Goal: Task Accomplishment & Management: Manage account settings

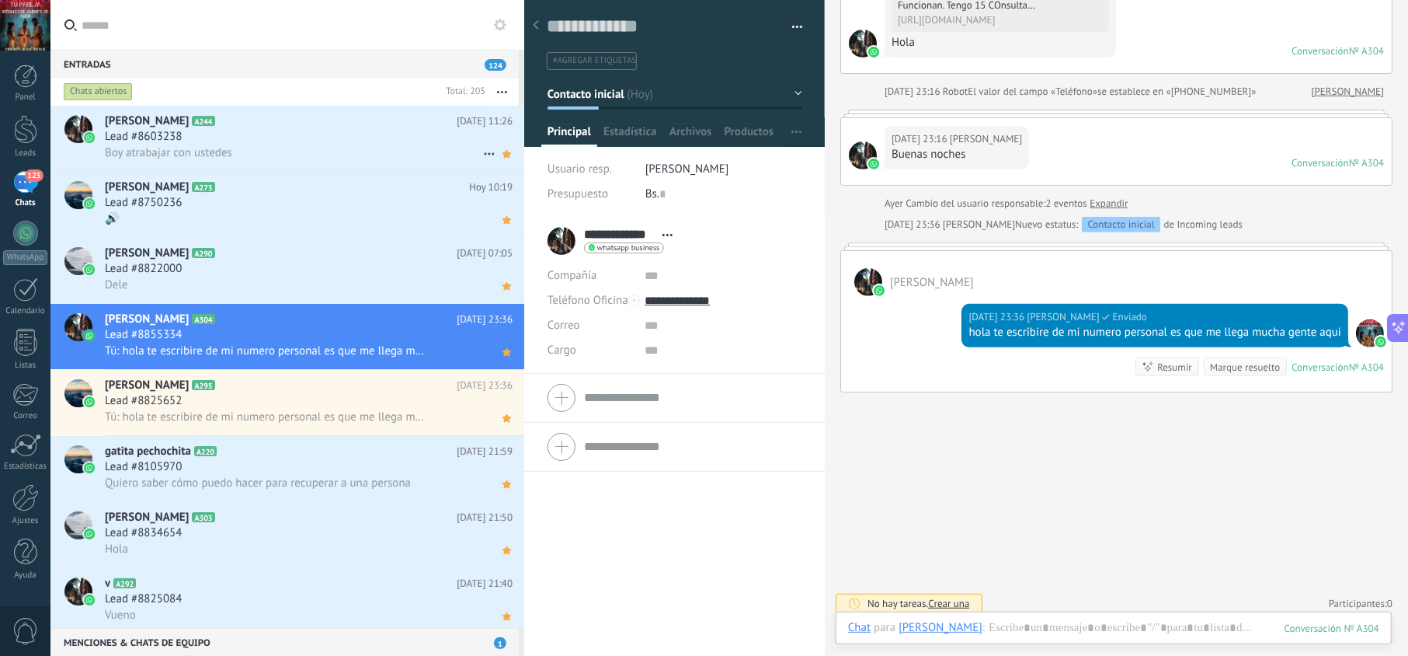
click at [432, 140] on div "Lead #8603238" at bounding box center [309, 137] width 408 height 16
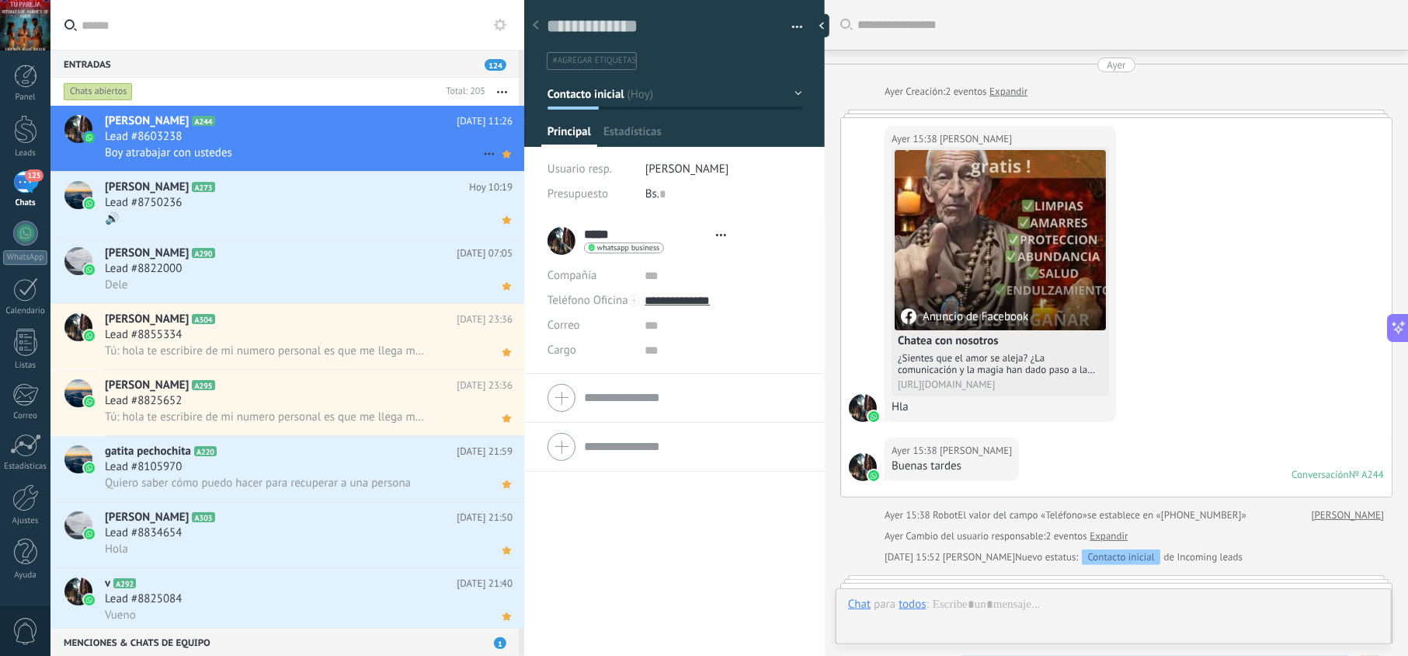
type textarea "**********"
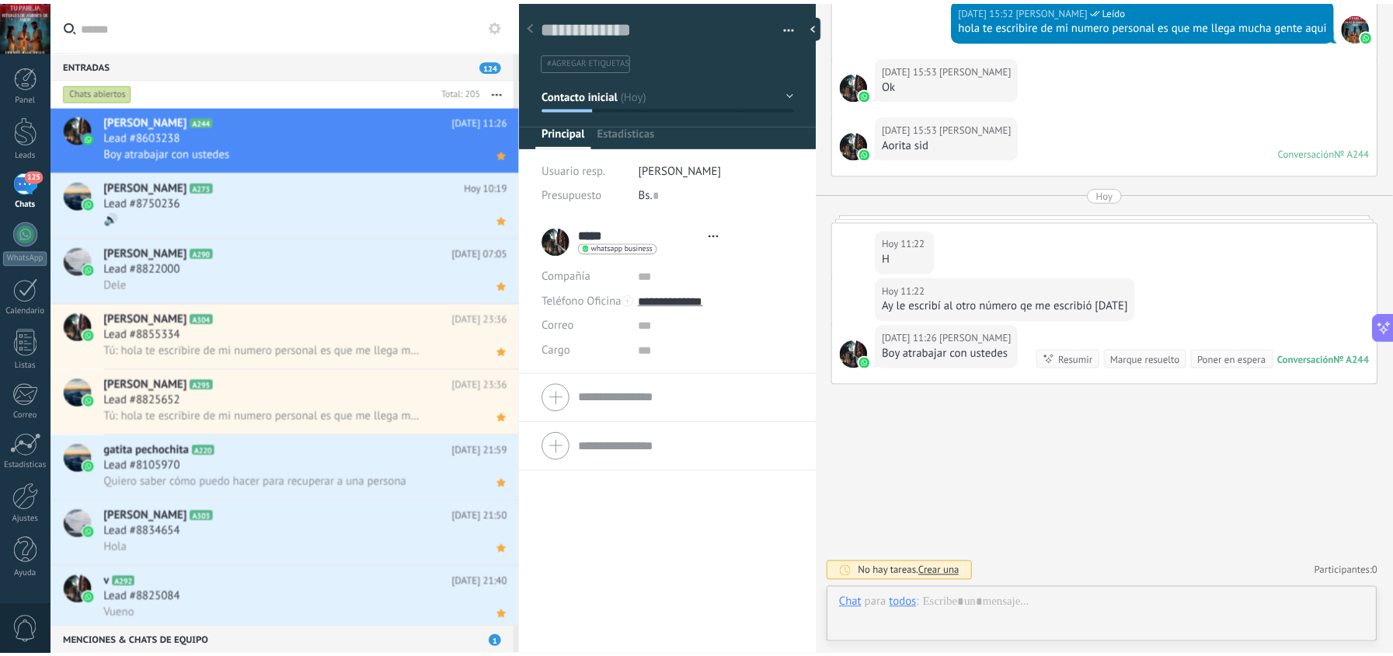
scroll to position [23, 0]
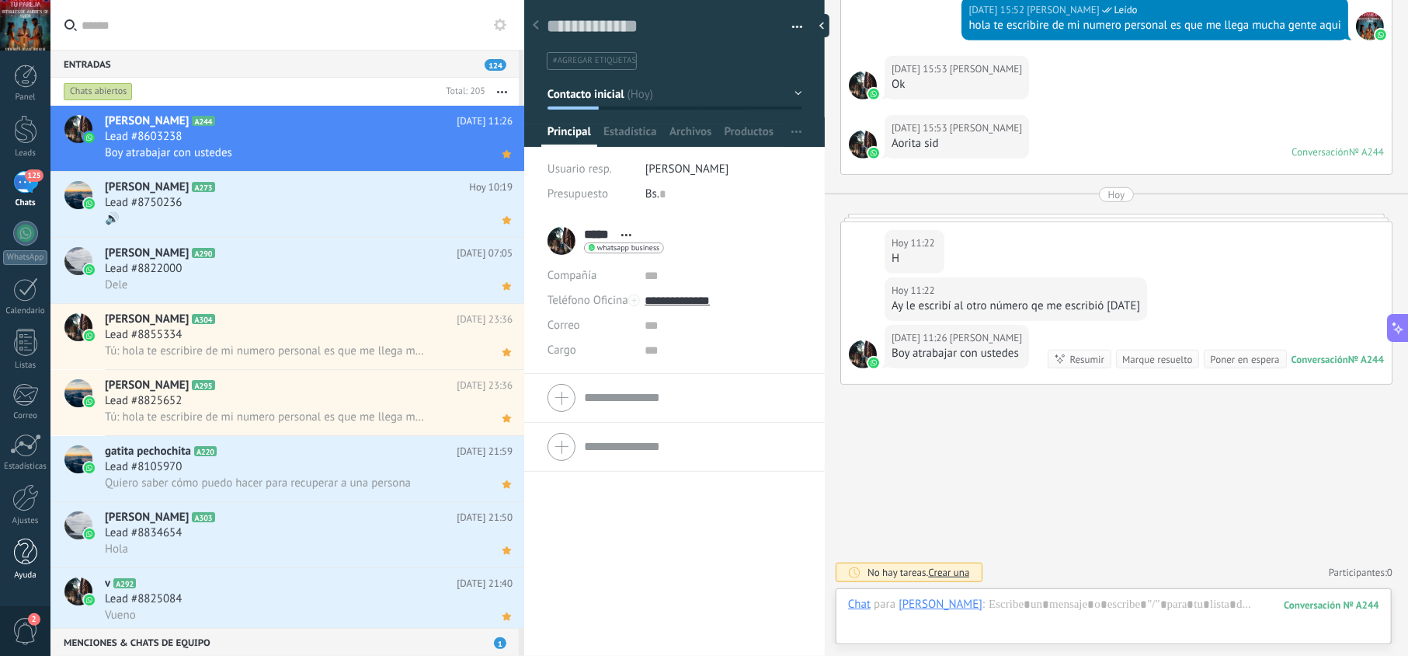
click at [22, 548] on div at bounding box center [25, 551] width 23 height 27
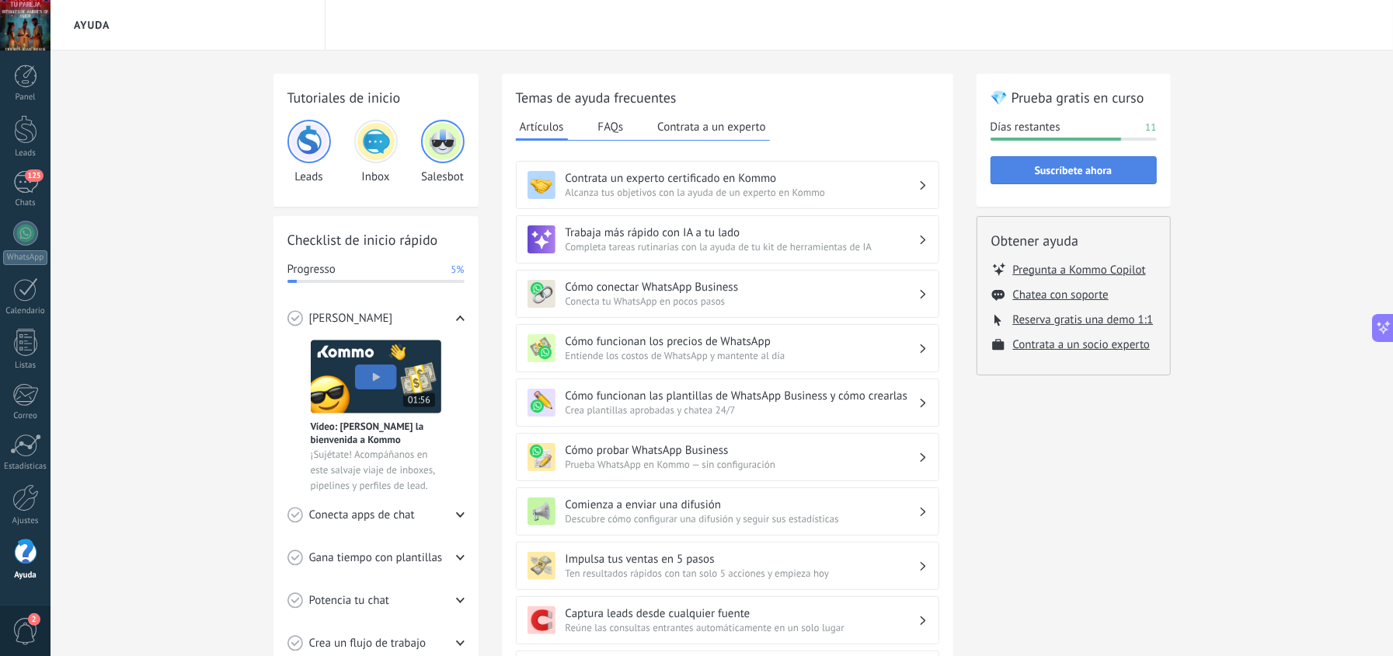
click at [1110, 176] on span "Suscríbete ahora" at bounding box center [1074, 170] width 78 height 11
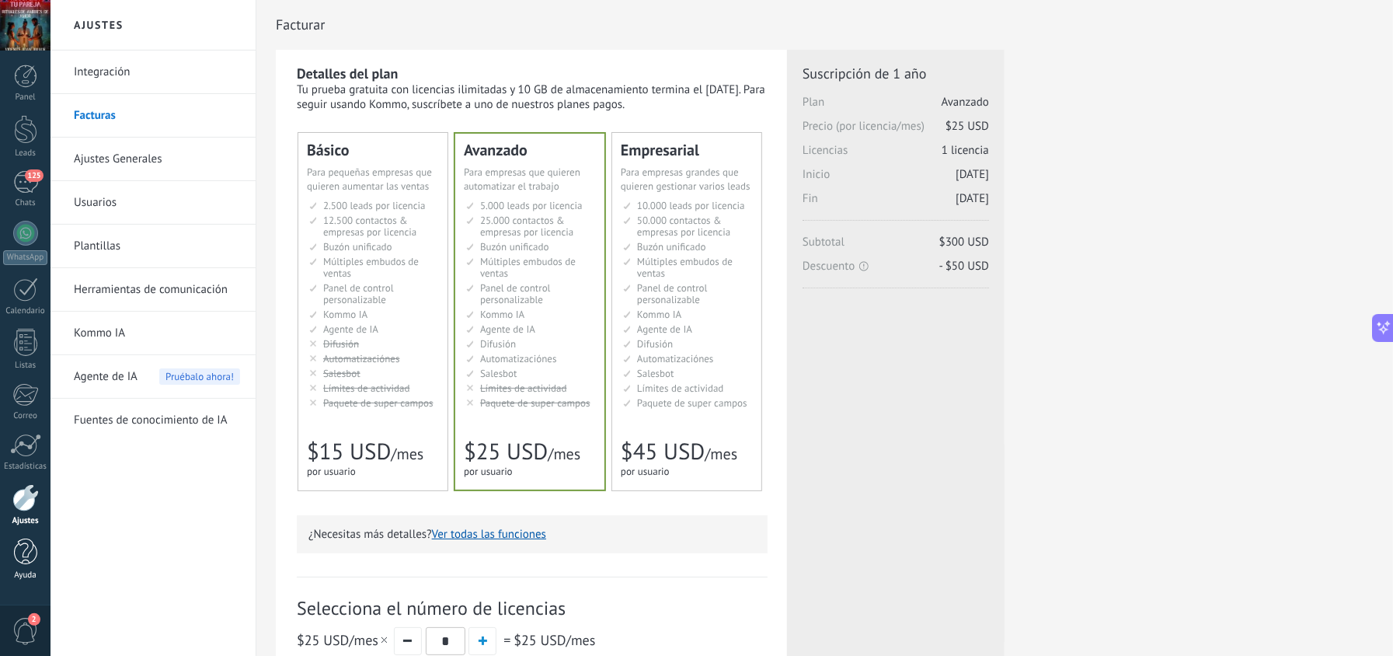
click at [38, 555] on link "Ayuda" at bounding box center [25, 559] width 50 height 42
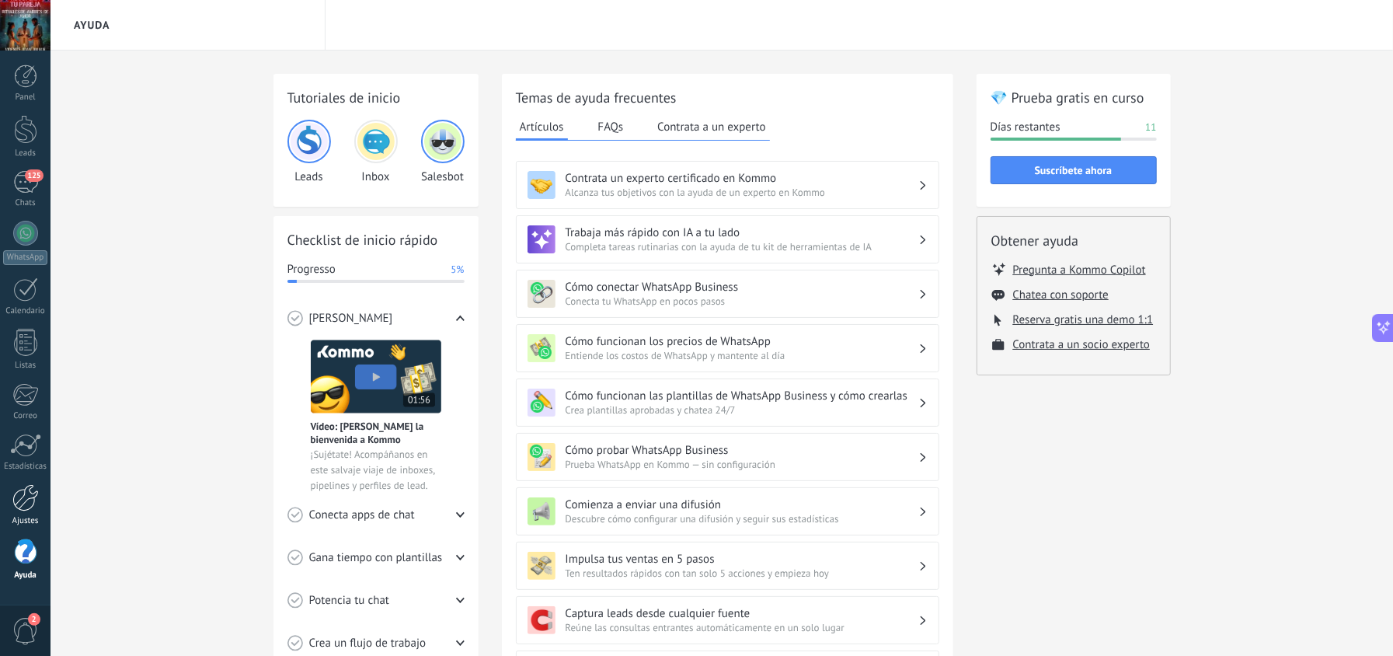
click at [36, 511] on div at bounding box center [25, 497] width 26 height 27
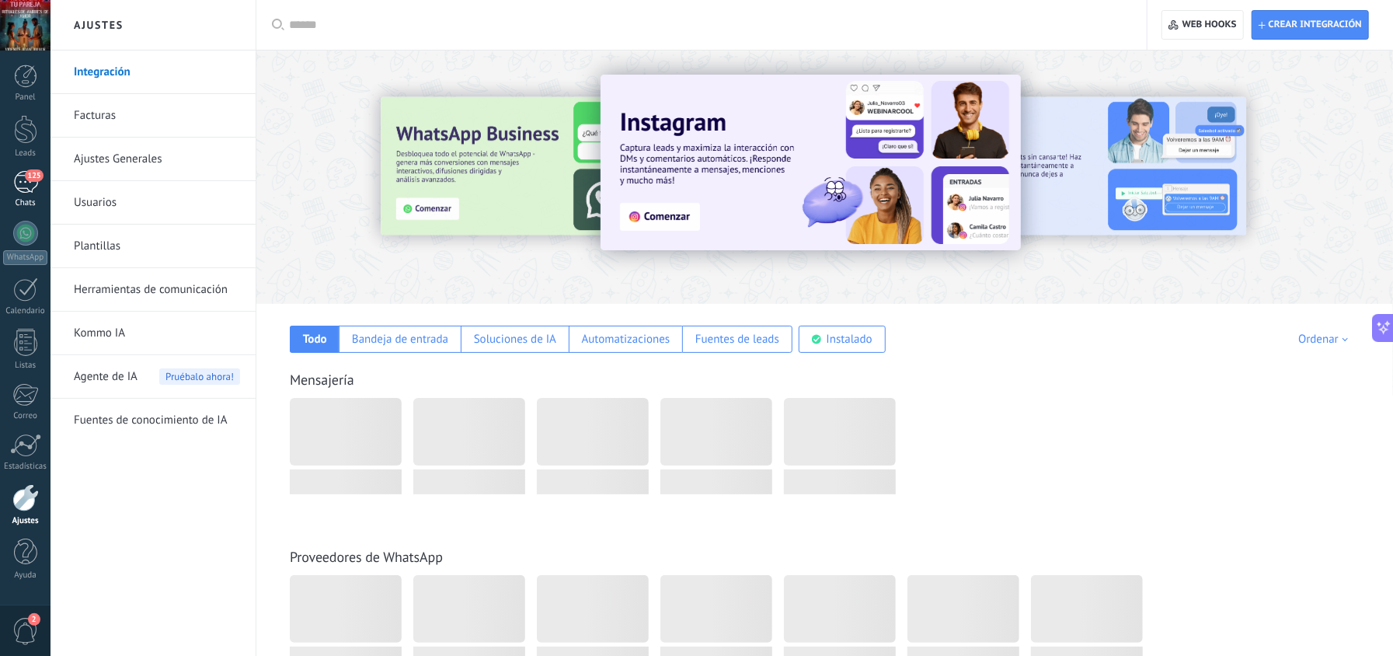
click at [37, 180] on span "125" at bounding box center [34, 175] width 18 height 12
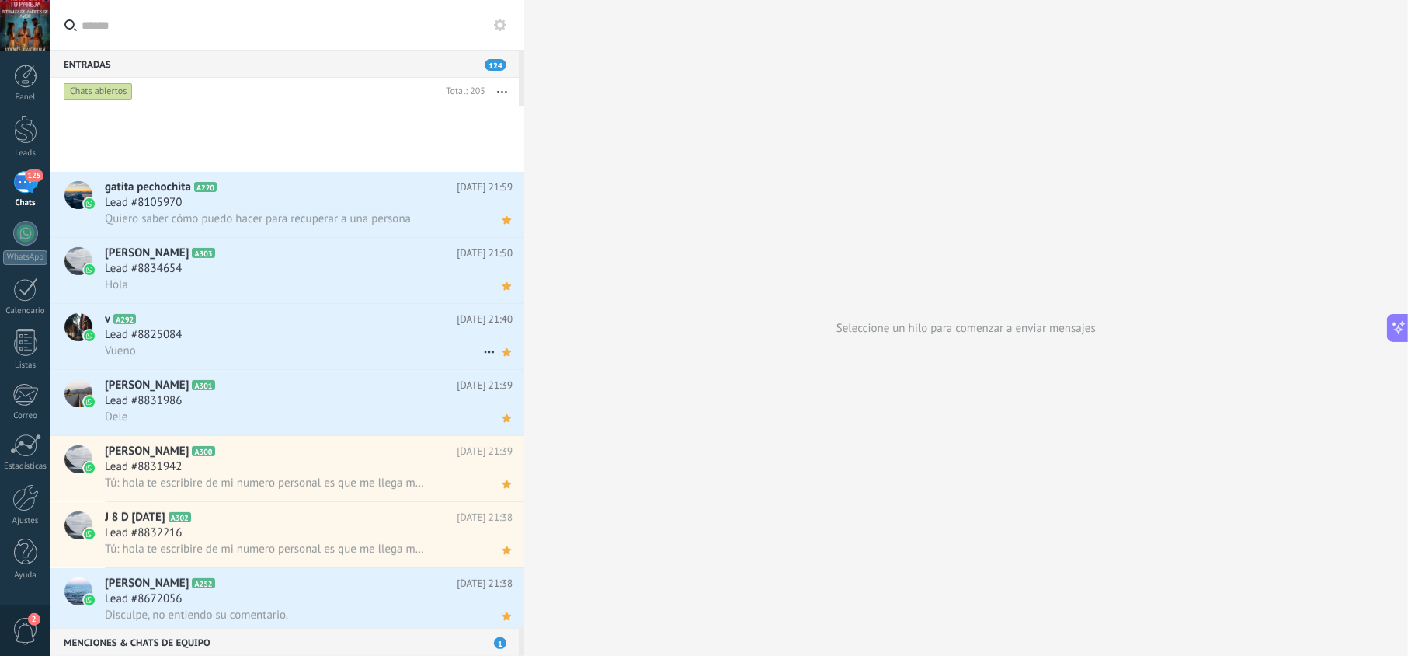
scroll to position [553, 0]
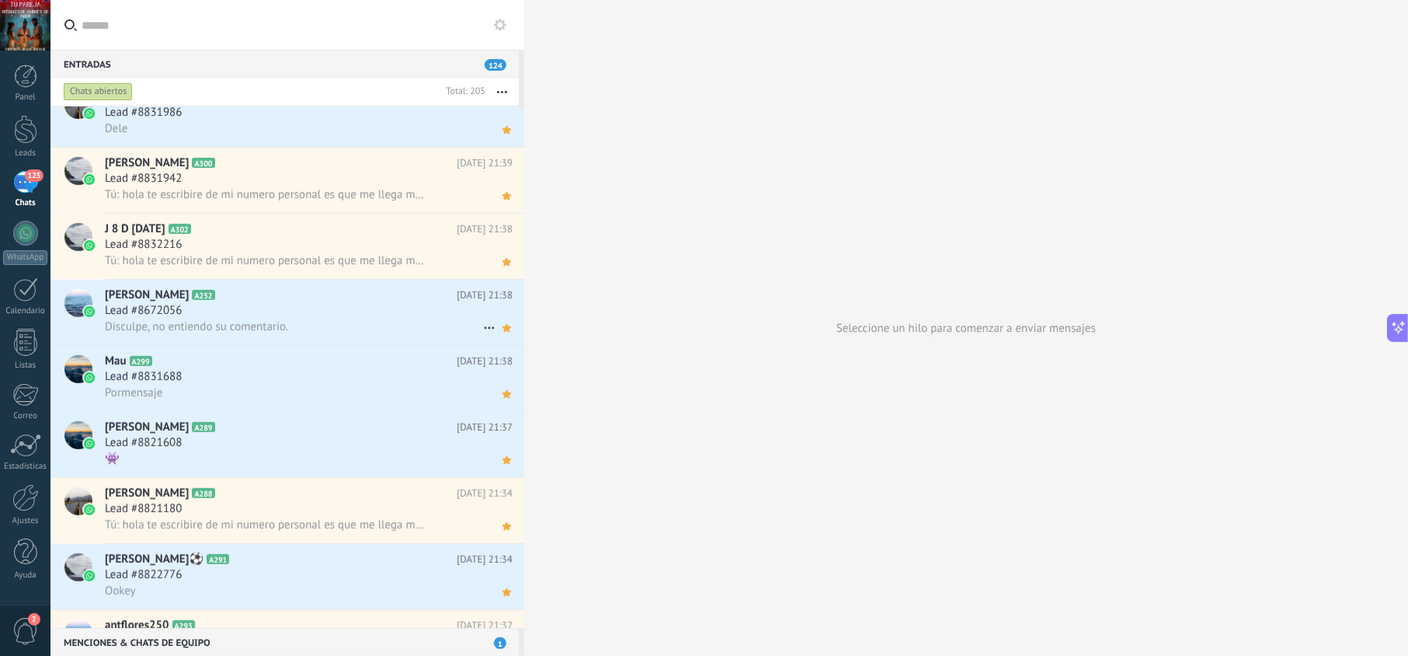
click at [267, 305] on div "Lead #8672056" at bounding box center [309, 311] width 408 height 16
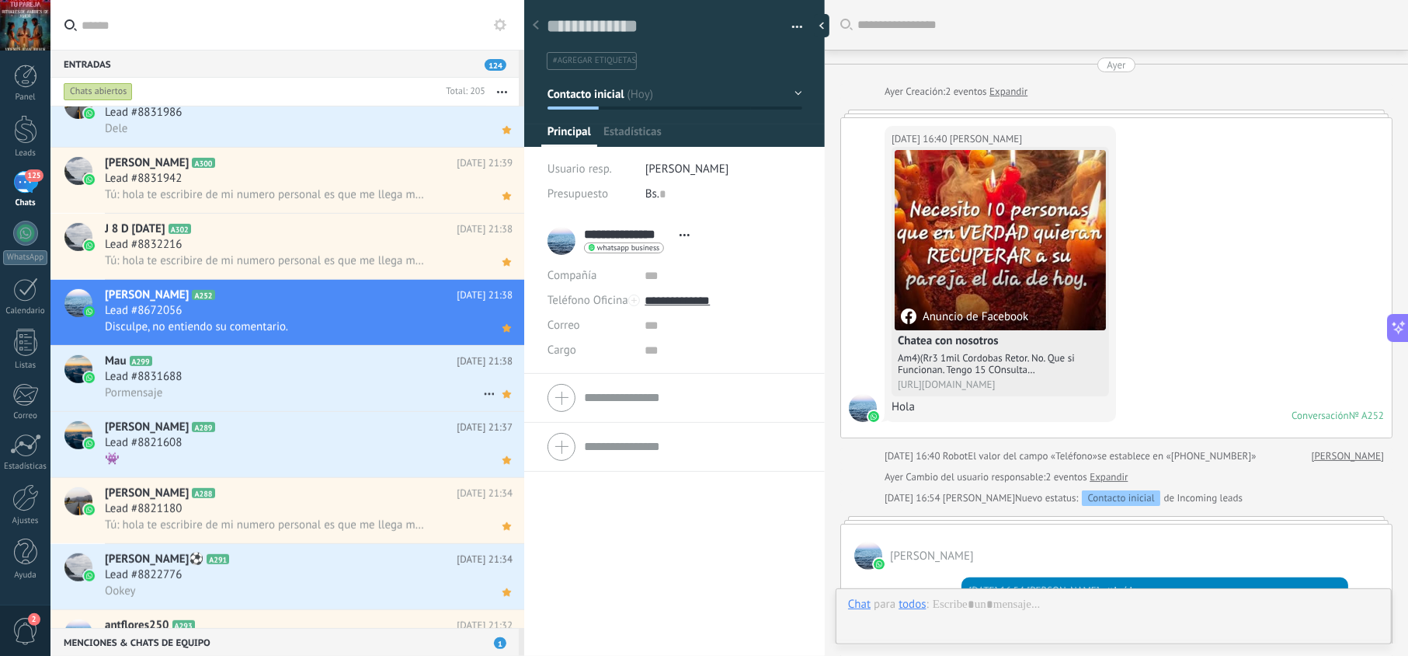
scroll to position [811, 0]
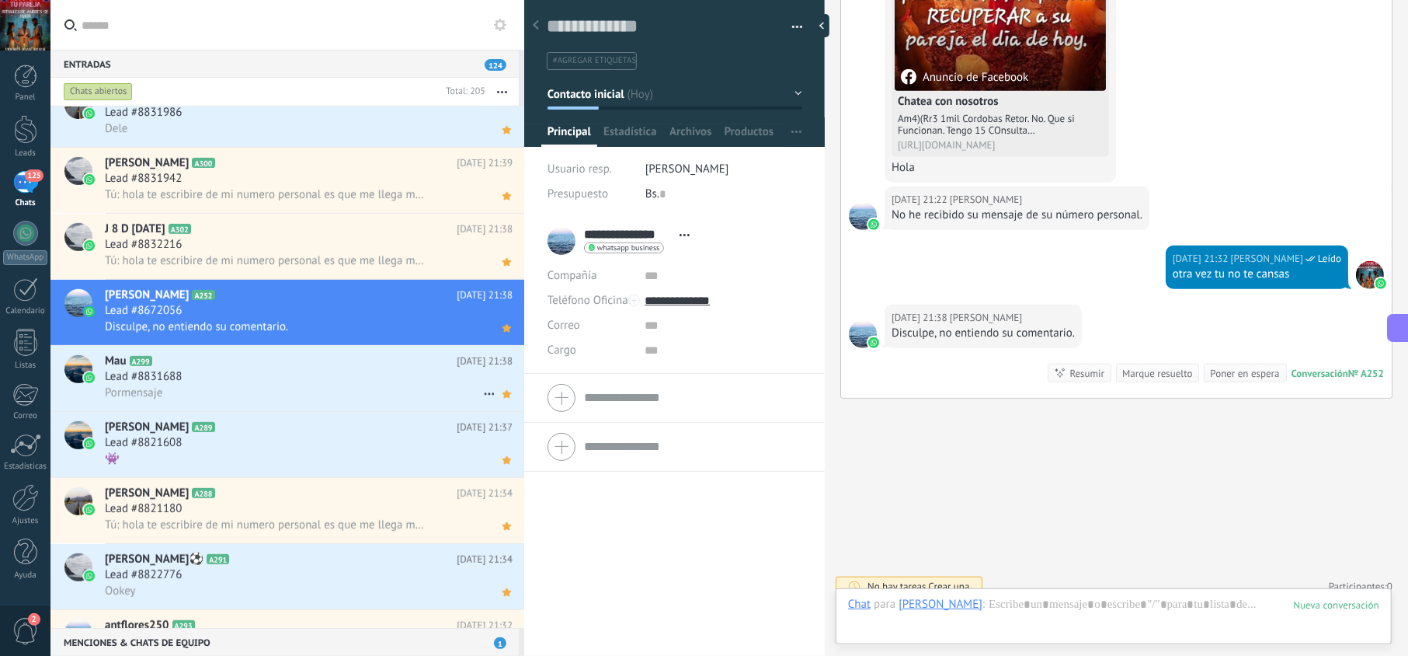
click at [255, 381] on div "Lead #8831688" at bounding box center [309, 377] width 408 height 16
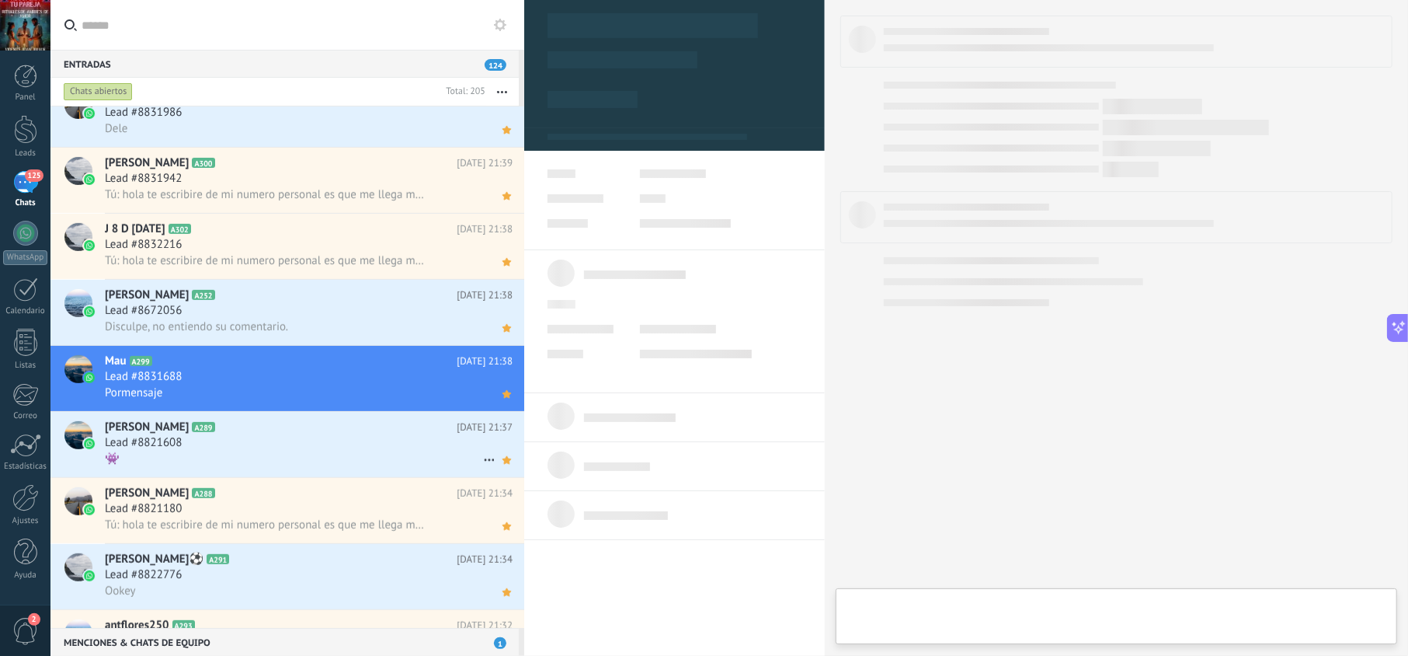
click at [245, 420] on div "Ana Cristina Rueda A289 Ayer 21:37 Lead #8821608 👾" at bounding box center [315, 444] width 420 height 65
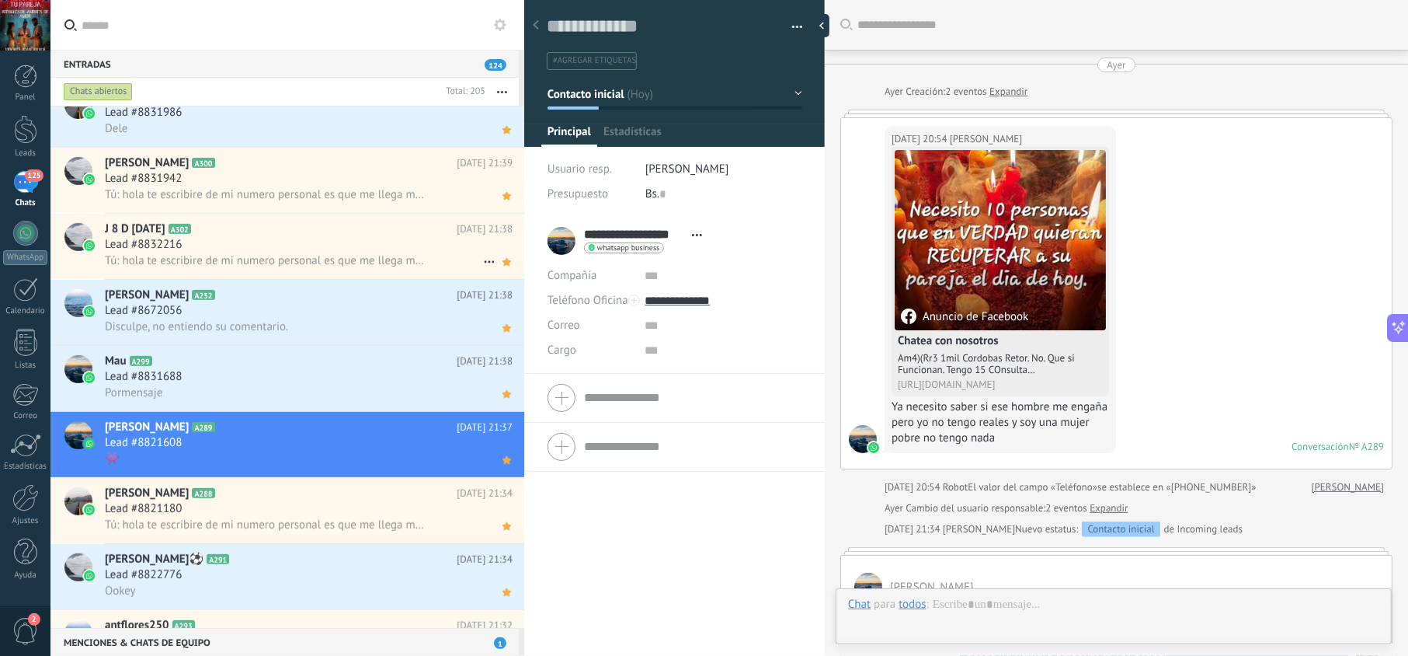
scroll to position [701, 0]
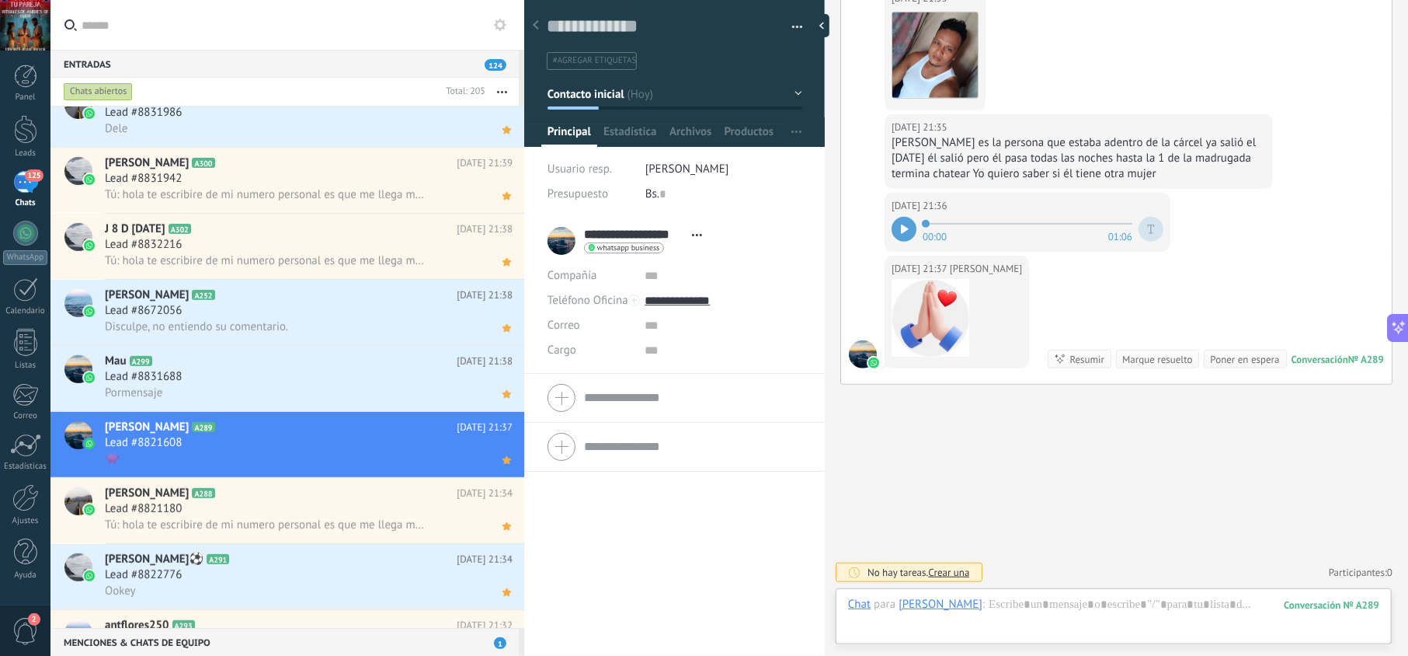
click at [34, 185] on div "125" at bounding box center [25, 182] width 25 height 23
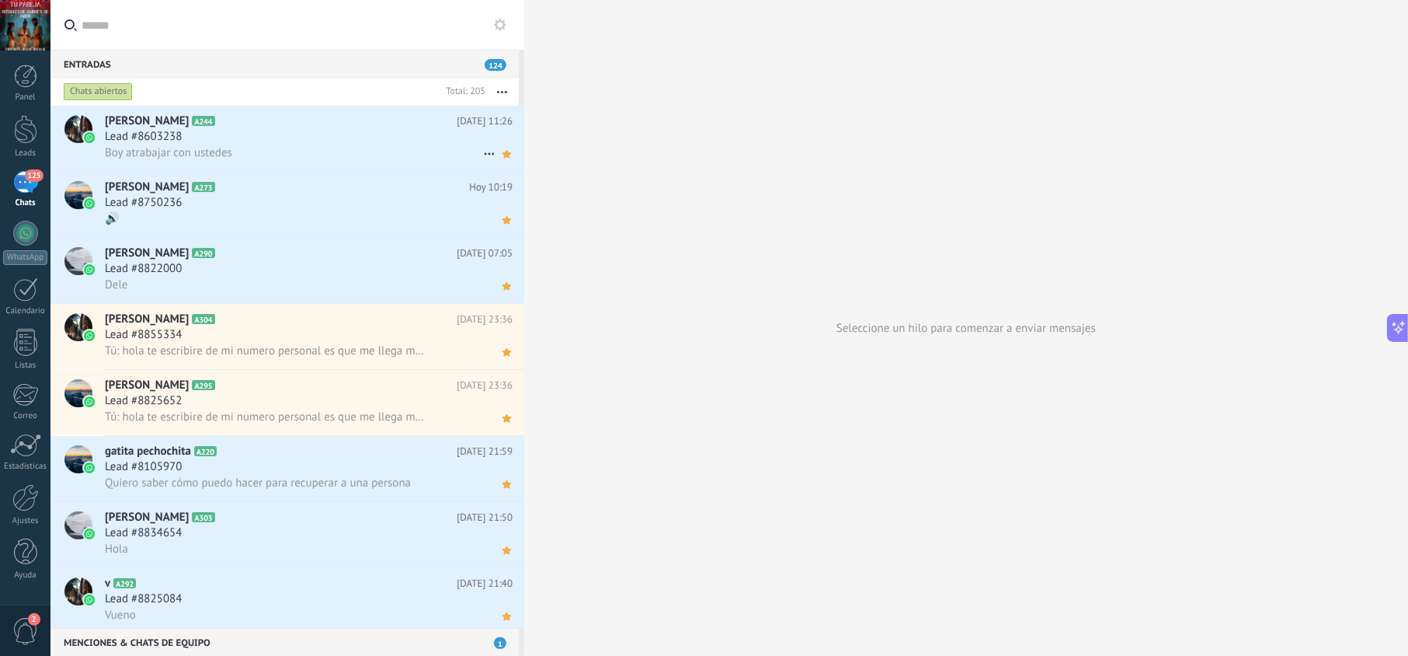
click at [324, 140] on div "Lead #8603238" at bounding box center [309, 137] width 408 height 16
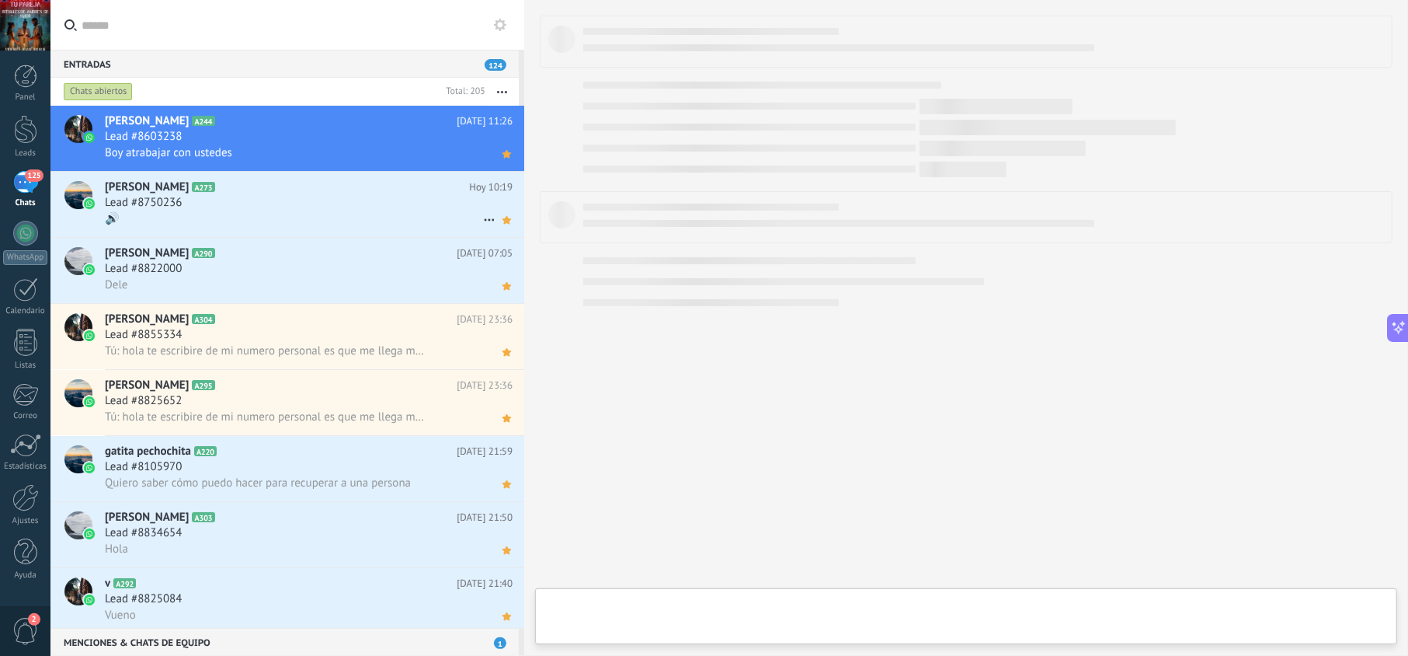
type textarea "**********"
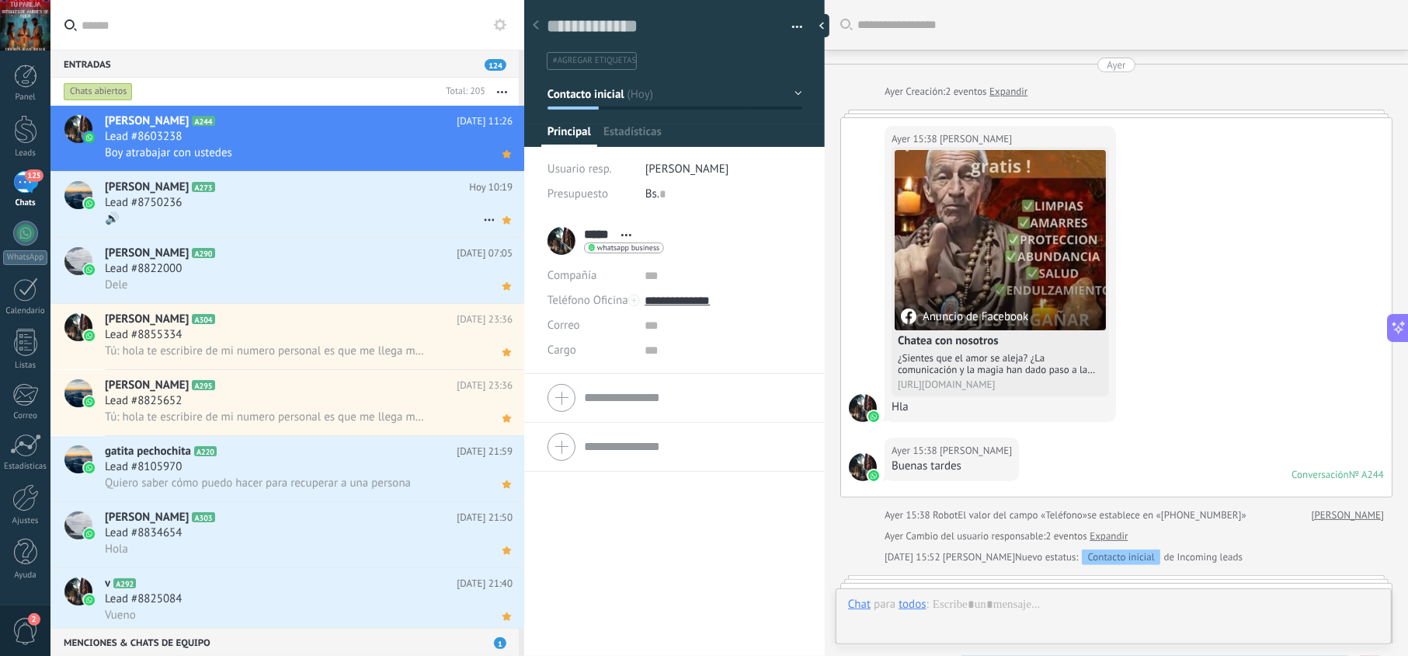
scroll to position [660, 0]
